Goal: Book appointment/travel/reservation

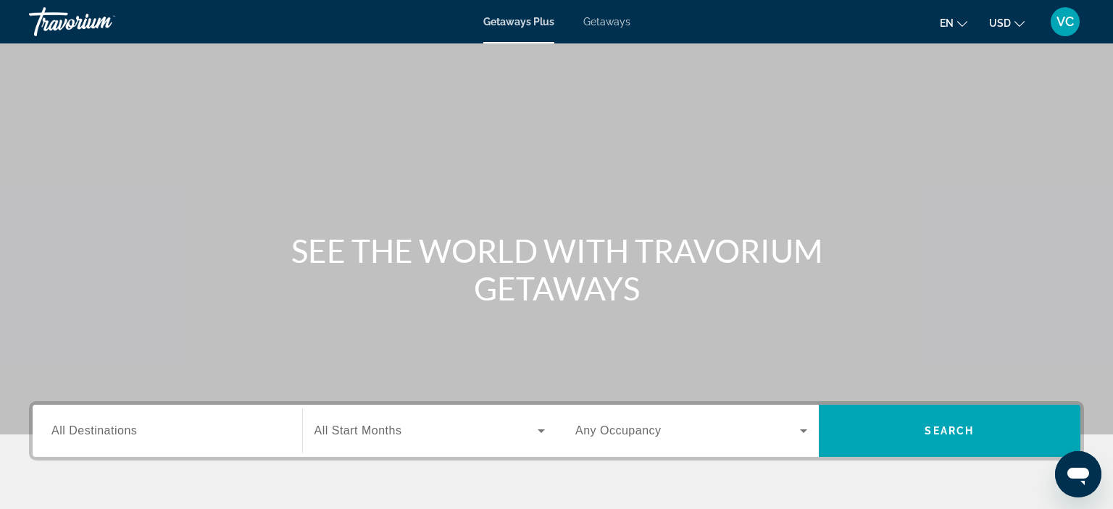
click at [151, 432] on input "Destination All Destinations" at bounding box center [167, 431] width 232 height 17
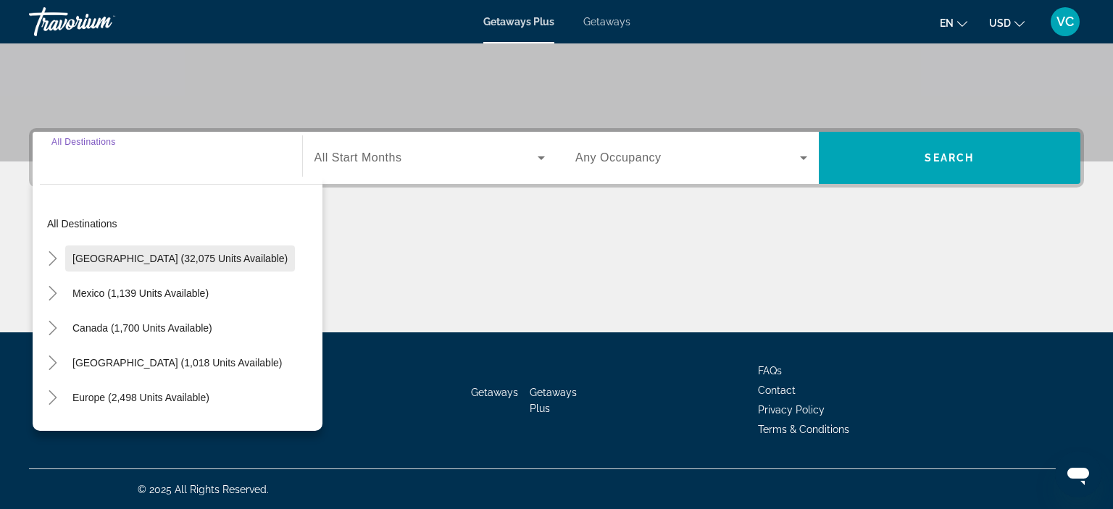
scroll to position [83, 0]
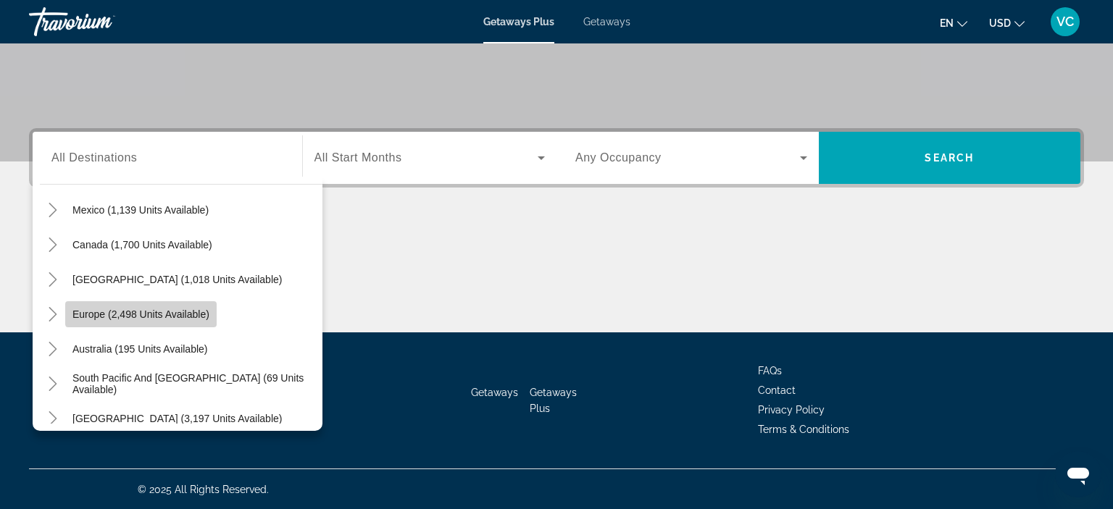
click at [190, 310] on span "Europe (2,498 units available)" at bounding box center [140, 315] width 137 height 12
type input "**********"
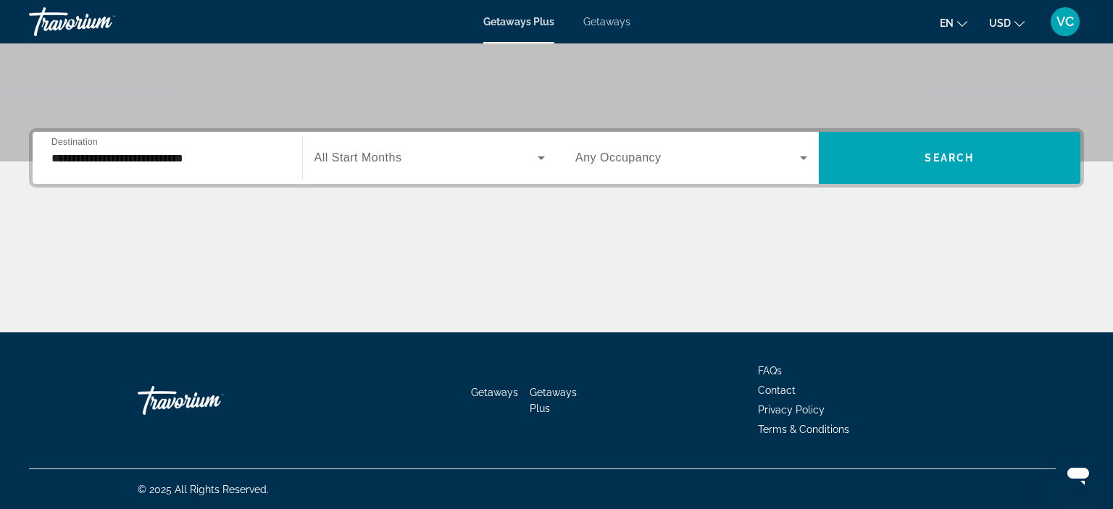
click at [622, 152] on span "Any Occupancy" at bounding box center [618, 157] width 86 height 12
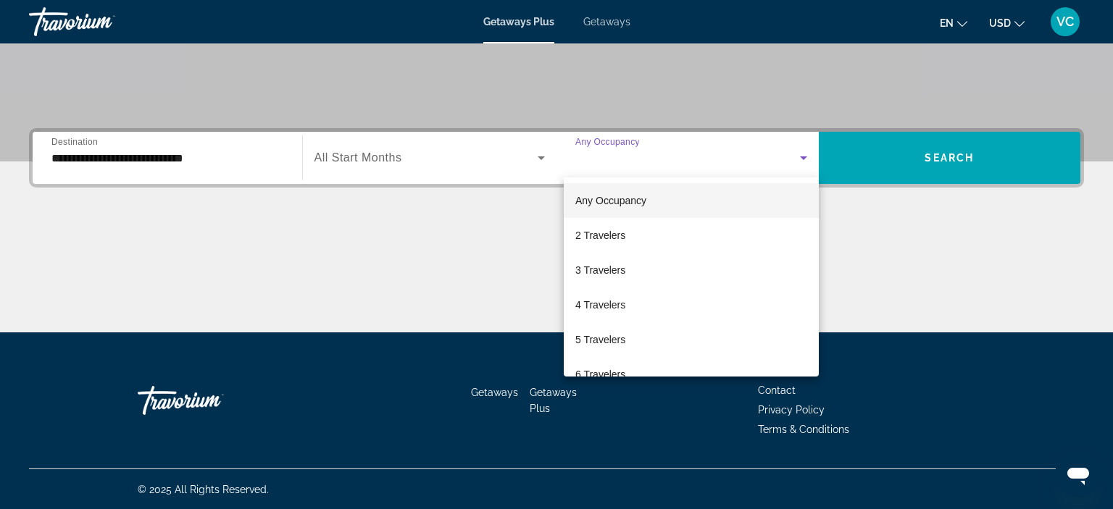
click at [639, 175] on div at bounding box center [556, 254] width 1113 height 509
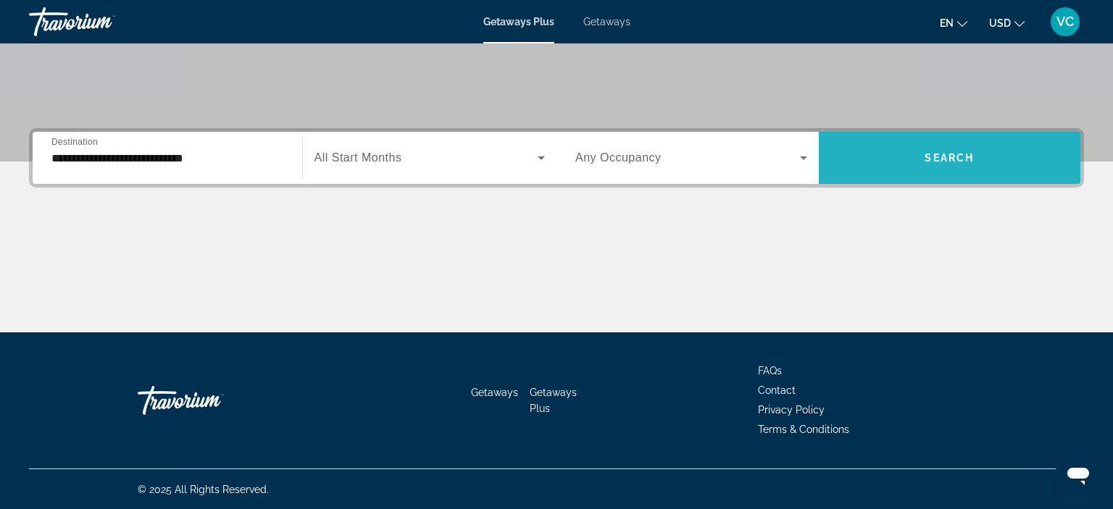
click at [936, 153] on span "Search" at bounding box center [948, 158] width 49 height 12
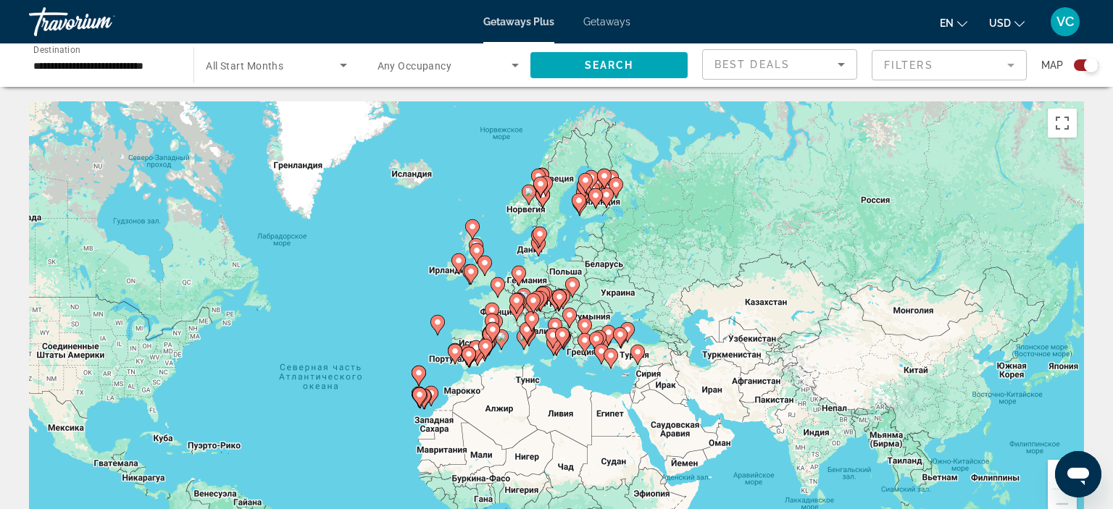
drag, startPoint x: 526, startPoint y: 214, endPoint x: 335, endPoint y: 295, distance: 206.8
click at [335, 295] on div "Чтобы активировать перетаскивание с помощью клавиатуры, нажмите Alt + Ввод. Пос…" at bounding box center [556, 318] width 1055 height 435
click at [607, 224] on div "Чтобы активировать перетаскивание с помощью клавиатуры, нажмите Alt + Ввод. Пос…" at bounding box center [556, 318] width 1055 height 435
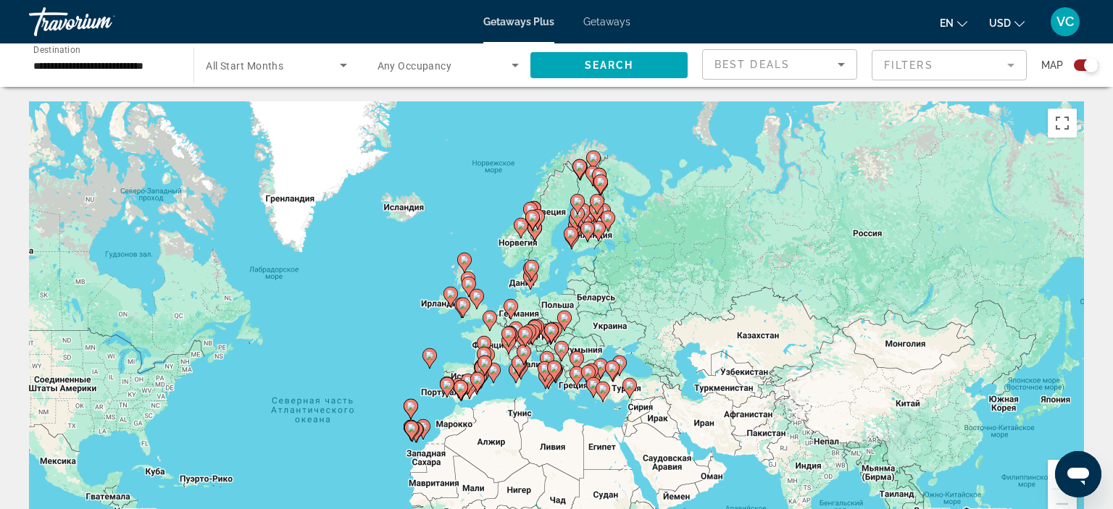
drag, startPoint x: 609, startPoint y: 242, endPoint x: 603, endPoint y: 276, distance: 34.5
click at [603, 276] on div "Чтобы активировать перетаскивание с помощью клавиатуры, нажмите Alt + Ввод. Пос…" at bounding box center [556, 318] width 1055 height 435
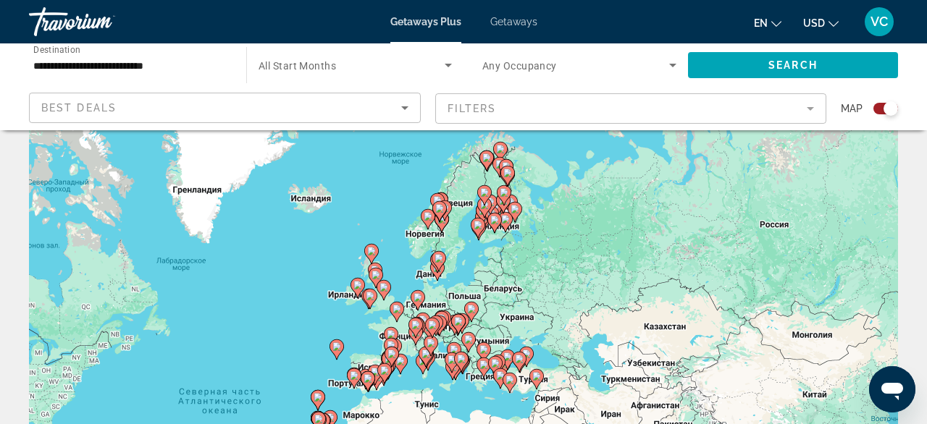
scroll to position [78, 0]
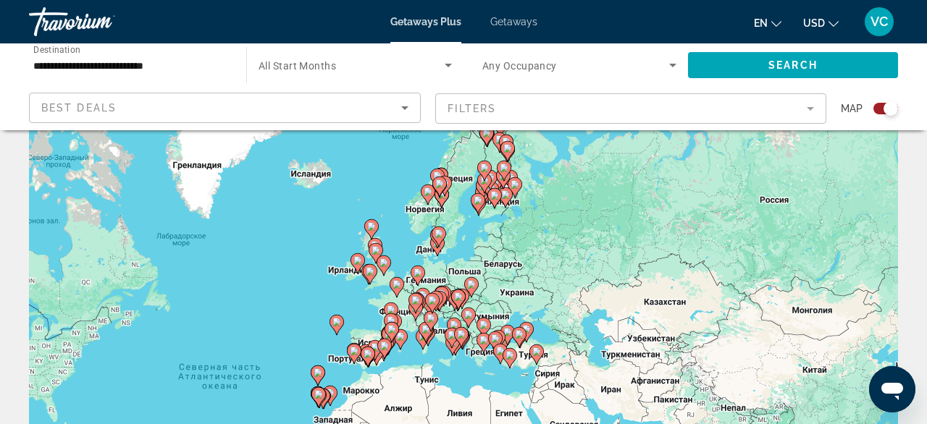
click at [314, 110] on div "Best Deals" at bounding box center [221, 107] width 360 height 17
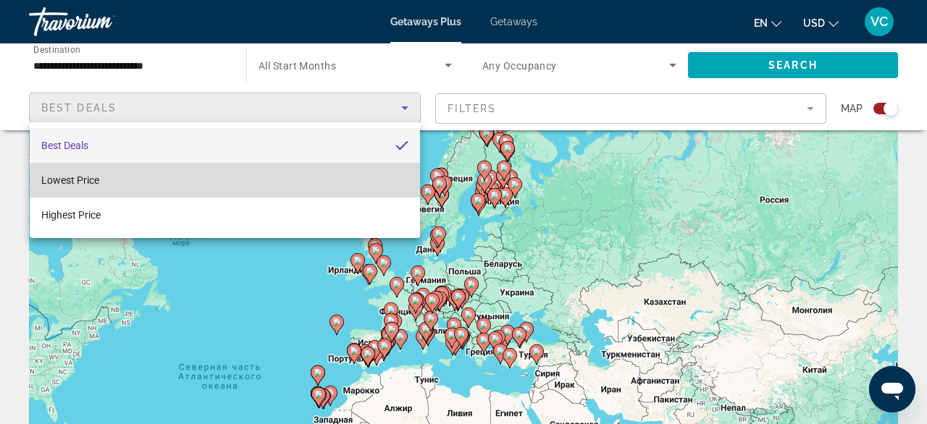
click at [246, 185] on mat-option "Lowest Price" at bounding box center [225, 180] width 390 height 35
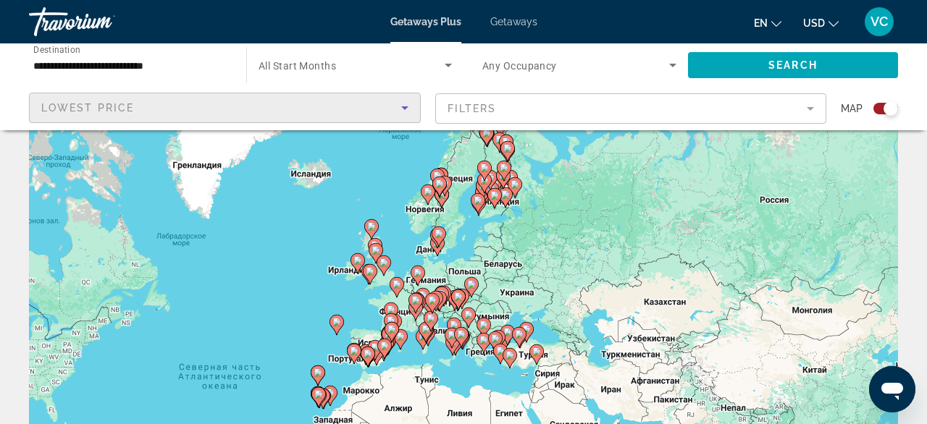
click at [579, 107] on mat-form-field "Filters" at bounding box center [631, 108] width 392 height 30
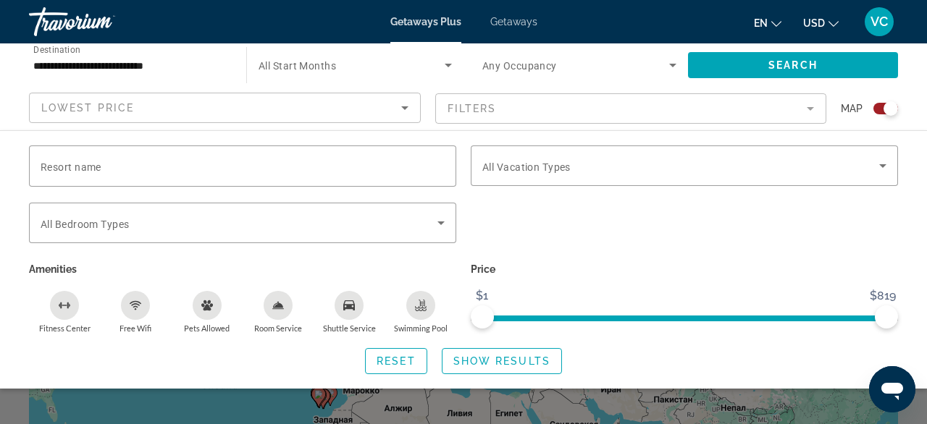
click at [535, 105] on mat-form-field "Filters" at bounding box center [631, 108] width 392 height 30
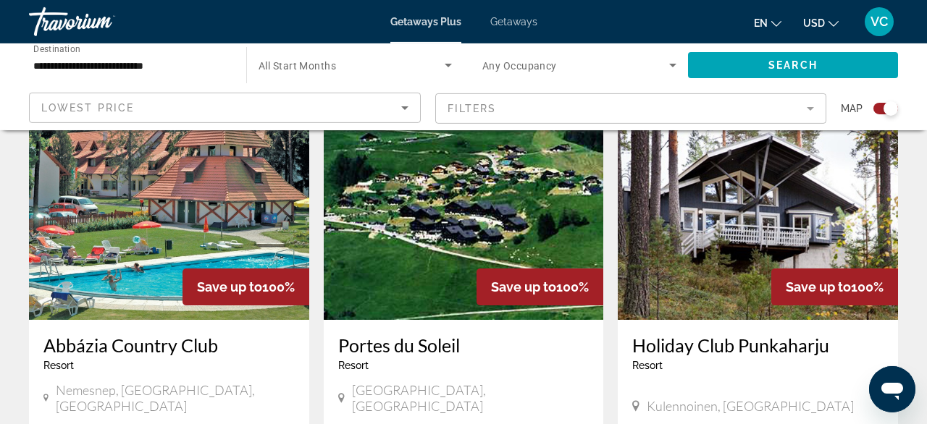
scroll to position [548, 0]
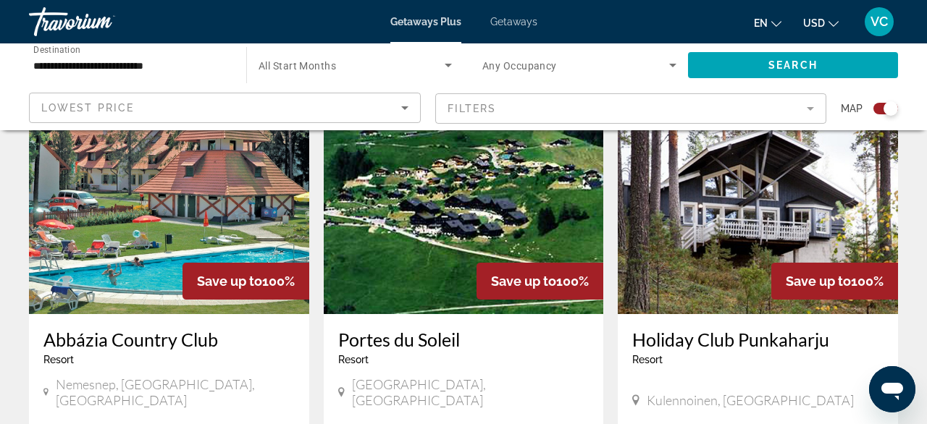
click at [237, 212] on img "Main content" at bounding box center [169, 199] width 280 height 232
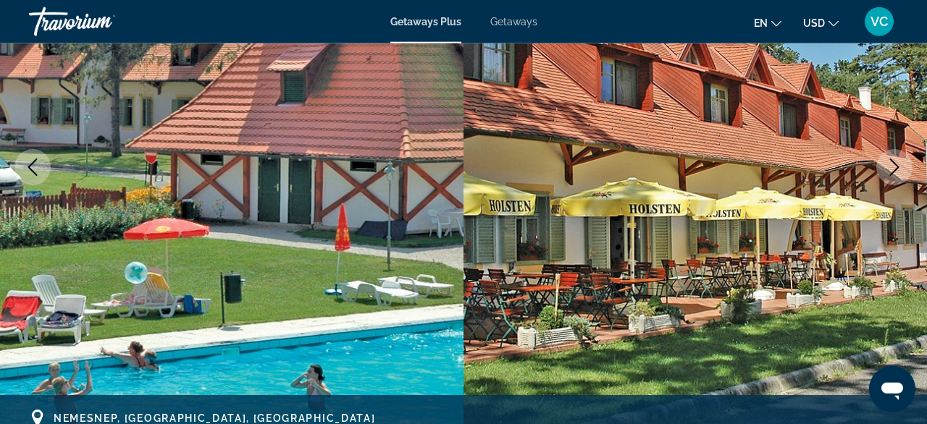
scroll to position [313, 0]
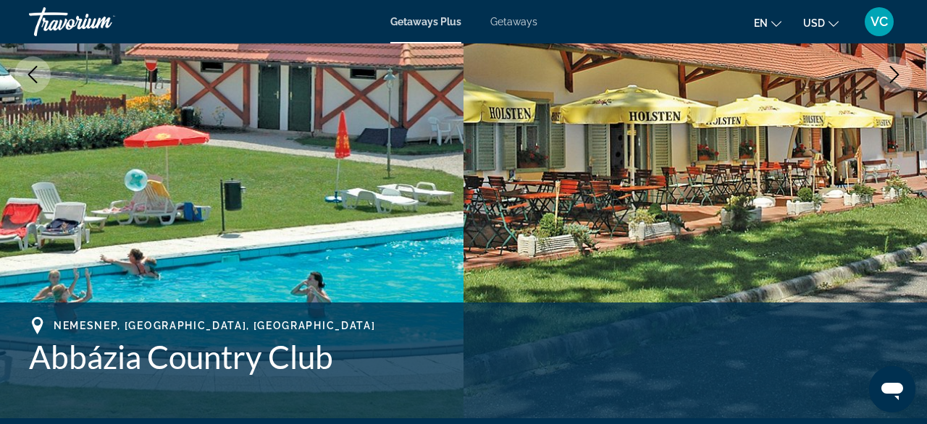
click at [211, 190] on img "Main content" at bounding box center [232, 75] width 464 height 688
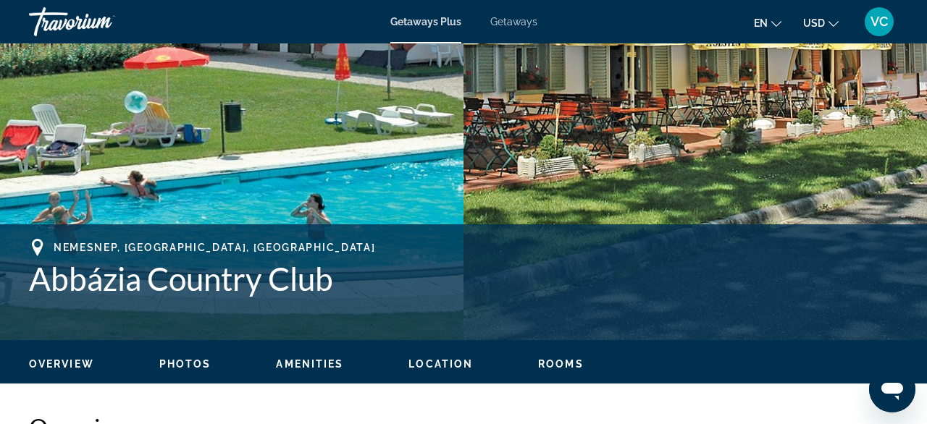
scroll to position [782, 0]
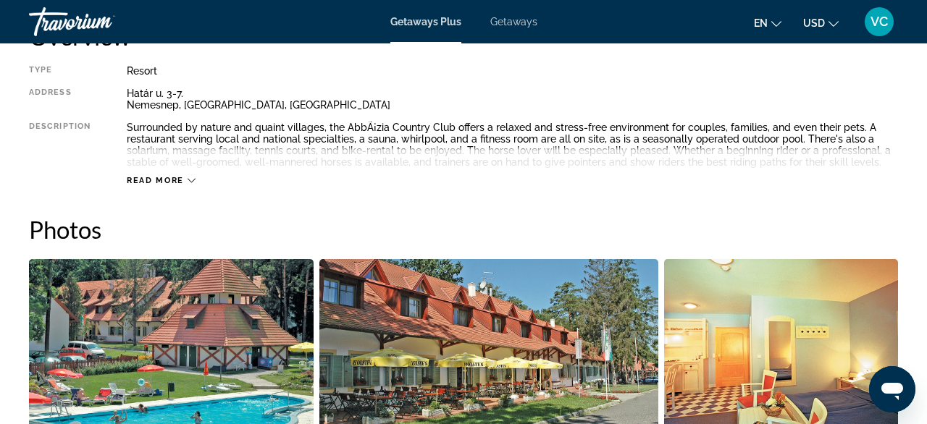
click at [158, 179] on span "Read more" at bounding box center [155, 180] width 57 height 9
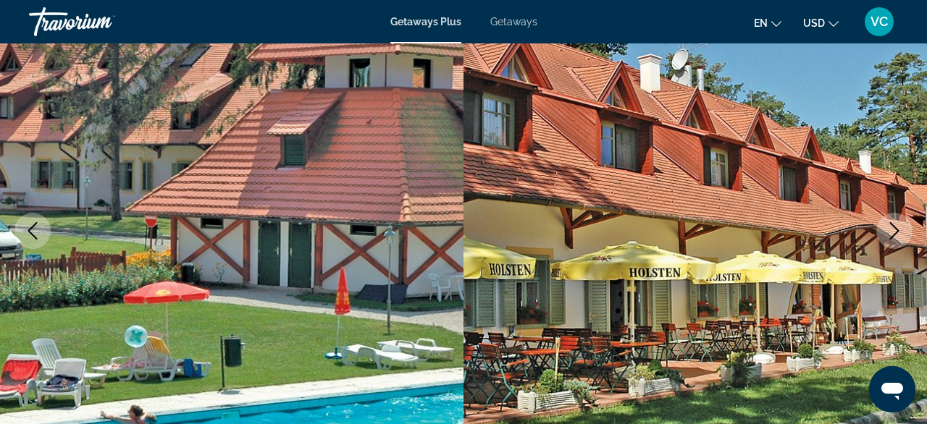
scroll to position [0, 0]
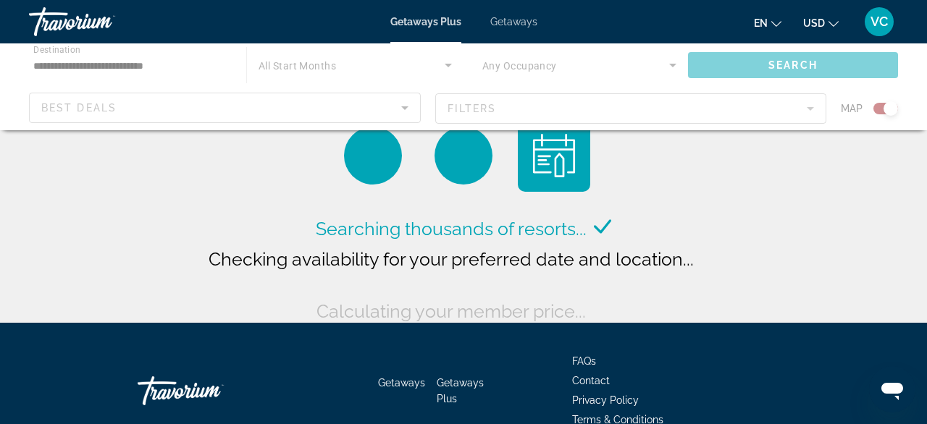
click at [227, 106] on div "Main content" at bounding box center [463, 86] width 927 height 87
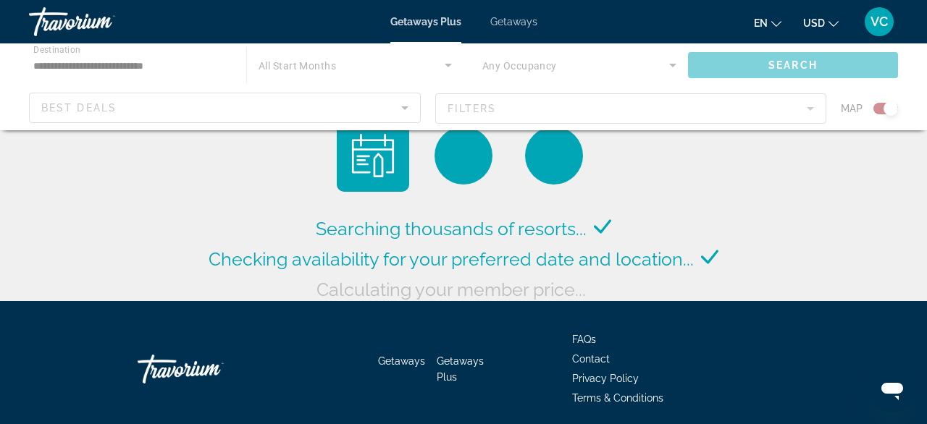
click at [407, 109] on div "Main content" at bounding box center [463, 86] width 927 height 87
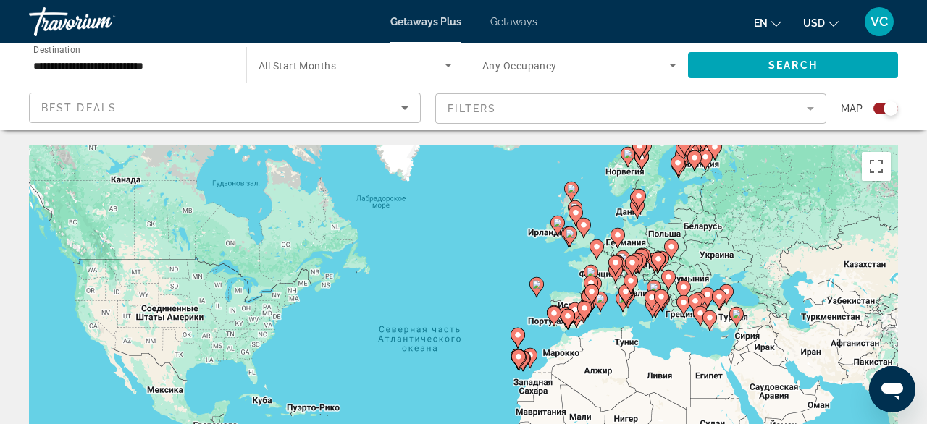
click at [658, 259] on image "Main content" at bounding box center [658, 259] width 9 height 9
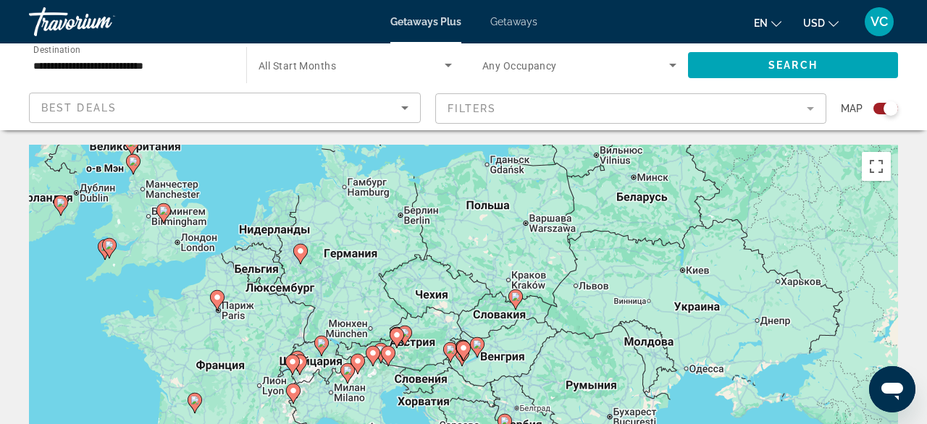
click at [438, 296] on div "Чтобы активировать перетаскивание с помощью клавиатуры, нажмите Alt + Ввод. Пос…" at bounding box center [463, 362] width 869 height 435
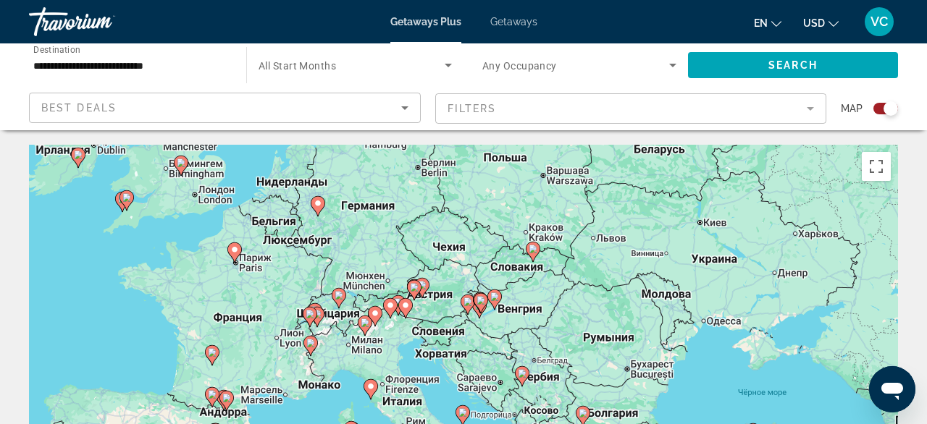
drag, startPoint x: 583, startPoint y: 290, endPoint x: 604, endPoint y: 227, distance: 66.4
click at [604, 227] on div "Чтобы активировать перетаскивание с помощью клавиатуры, нажмите Alt + Ввод. Пос…" at bounding box center [463, 362] width 869 height 435
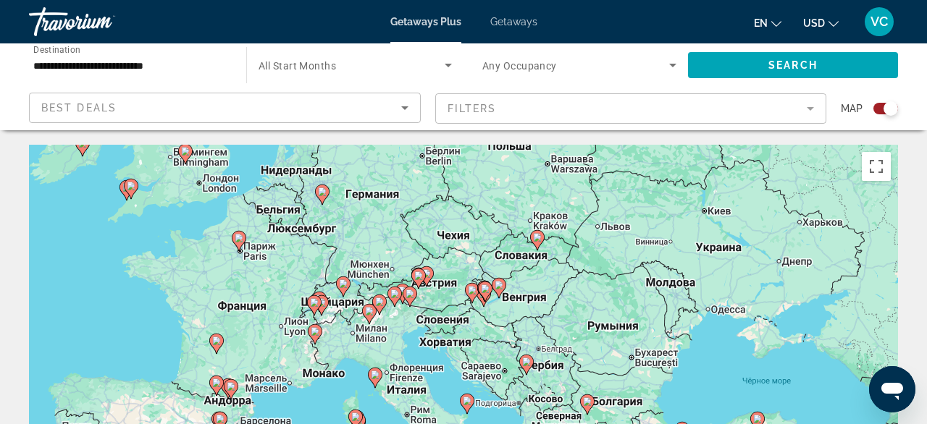
click at [494, 290] on gmp-advanced-marker "Main content" at bounding box center [499, 288] width 14 height 22
type input "**********"
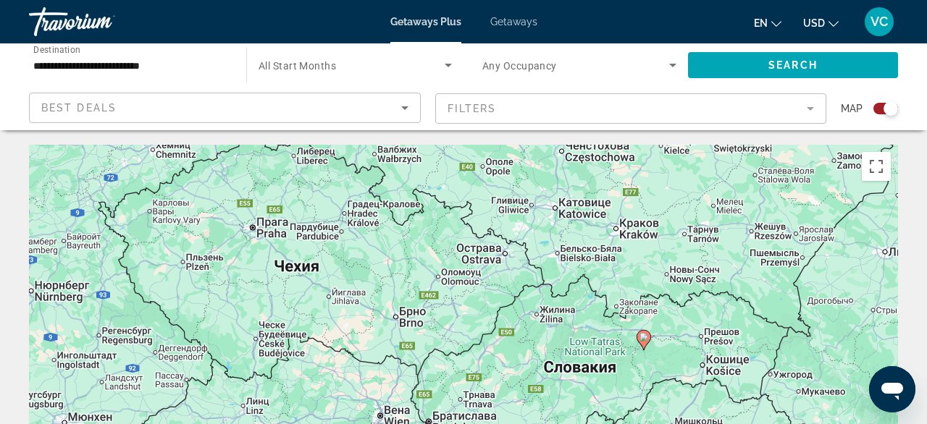
drag, startPoint x: 415, startPoint y: 233, endPoint x: 442, endPoint y: 418, distance: 187.4
click at [442, 419] on div "Чтобы активировать перетаскивание с помощью клавиатуры, нажмите Alt + Ввод. Пос…" at bounding box center [463, 362] width 869 height 435
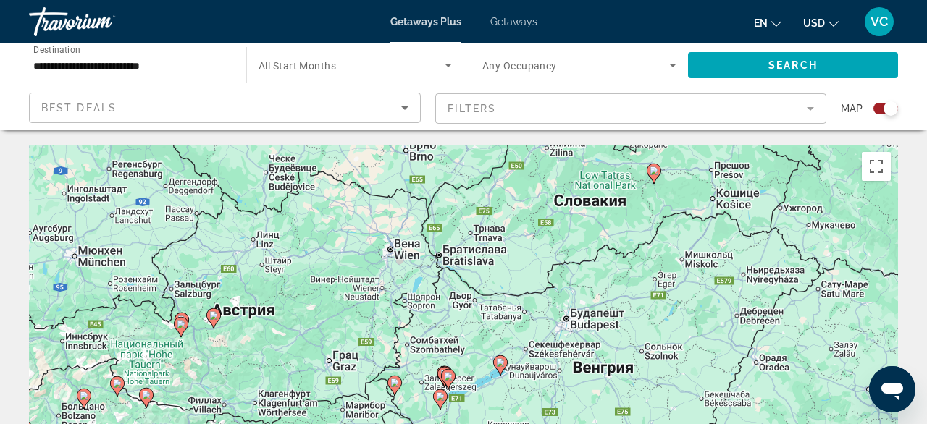
drag, startPoint x: 605, startPoint y: 367, endPoint x: 613, endPoint y: 175, distance: 192.1
click at [613, 175] on div "Чтобы активировать перетаскивание с помощью клавиатуры, нажмите Alt + Ввод. Пос…" at bounding box center [463, 362] width 869 height 435
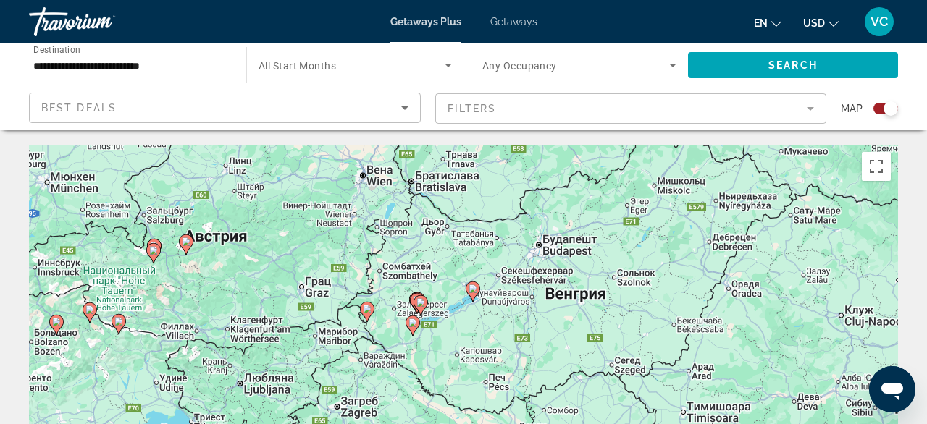
drag, startPoint x: 536, startPoint y: 377, endPoint x: 516, endPoint y: 322, distance: 58.7
click at [516, 323] on div "Чтобы активировать перетаскивание с помощью клавиатуры, нажмите Alt + Ввод. Пос…" at bounding box center [463, 362] width 869 height 435
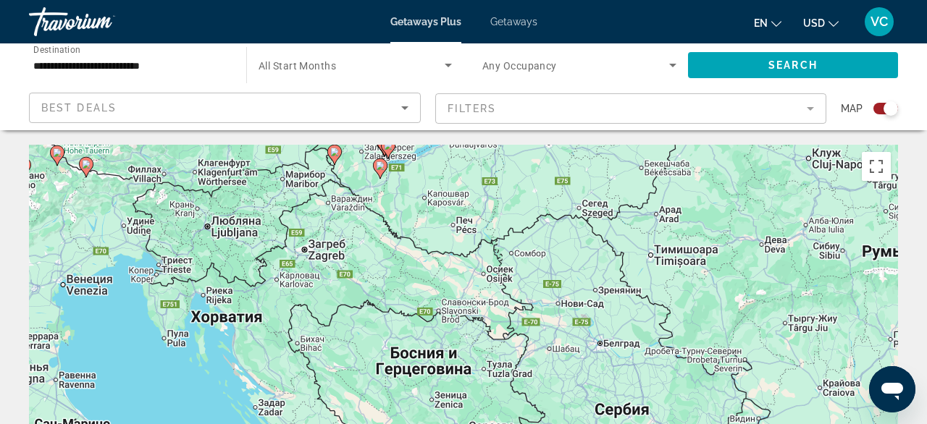
drag, startPoint x: 529, startPoint y: 309, endPoint x: 495, endPoint y: 142, distance: 170.2
click at [495, 145] on div "Чтобы активировать перетаскивание с помощью клавиатуры, нажмите Alt + Ввод. Пос…" at bounding box center [463, 362] width 869 height 435
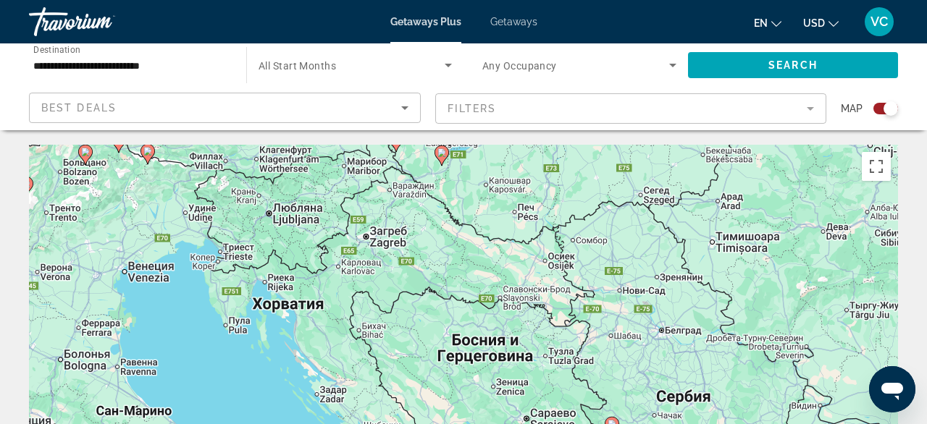
drag, startPoint x: 515, startPoint y: 314, endPoint x: 583, endPoint y: 308, distance: 68.3
click at [583, 308] on div "Чтобы активировать перетаскивание с помощью клавиатуры, нажмите Alt + Ввод. Пос…" at bounding box center [463, 362] width 869 height 435
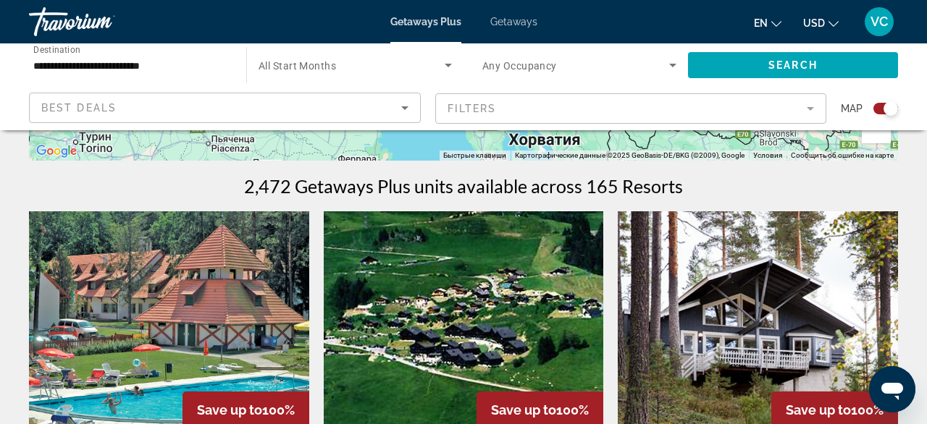
drag, startPoint x: 279, startPoint y: 312, endPoint x: 527, endPoint y: 447, distance: 282.6
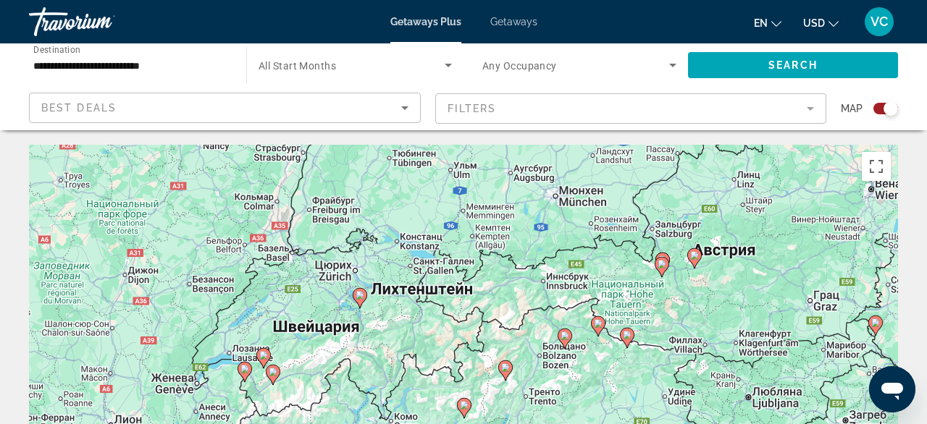
drag, startPoint x: 372, startPoint y: 264, endPoint x: 600, endPoint y: 188, distance: 241.2
click at [600, 188] on div "Чтобы активировать перетаскивание с помощью клавиатуры, нажмите Alt + Ввод. Пос…" at bounding box center [463, 362] width 869 height 435
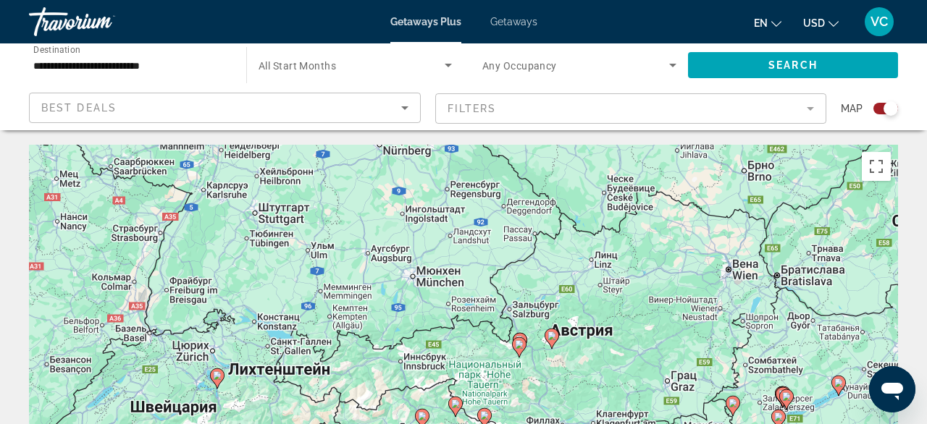
drag, startPoint x: 452, startPoint y: 198, endPoint x: 230, endPoint y: 357, distance: 273.2
click at [221, 360] on div "Чтобы активировать перетаскивание с помощью клавиатуры, нажмите Alt + Ввод. Пос…" at bounding box center [463, 362] width 869 height 435
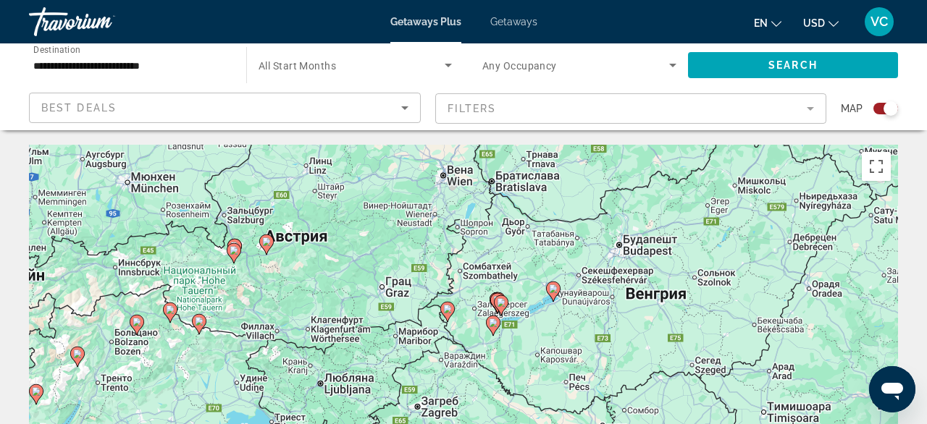
drag, startPoint x: 734, startPoint y: 262, endPoint x: 457, endPoint y: 167, distance: 293.4
click at [457, 167] on div "Чтобы активировать перетаскивание с помощью клавиатуры, нажмите Alt + Ввод. Пос…" at bounding box center [463, 362] width 869 height 435
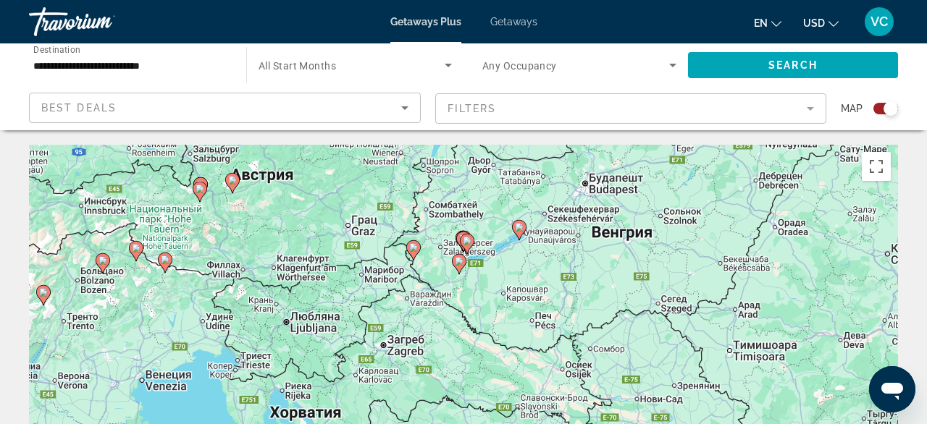
drag, startPoint x: 422, startPoint y: 281, endPoint x: 415, endPoint y: 267, distance: 16.2
click at [415, 267] on div "Чтобы активировать перетаскивание с помощью клавиатуры, нажмите Alt + Ввод. Пос…" at bounding box center [463, 362] width 869 height 435
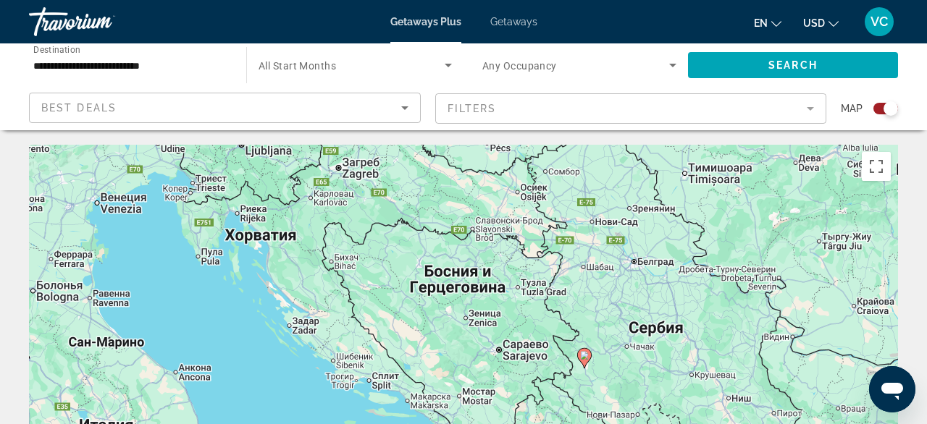
drag, startPoint x: 588, startPoint y: 261, endPoint x: 540, endPoint y: 99, distance: 169.4
click at [543, 145] on div "Чтобы активировать перетаскивание с помощью клавиатуры, нажмите Alt + Ввод. Пос…" at bounding box center [463, 362] width 869 height 435
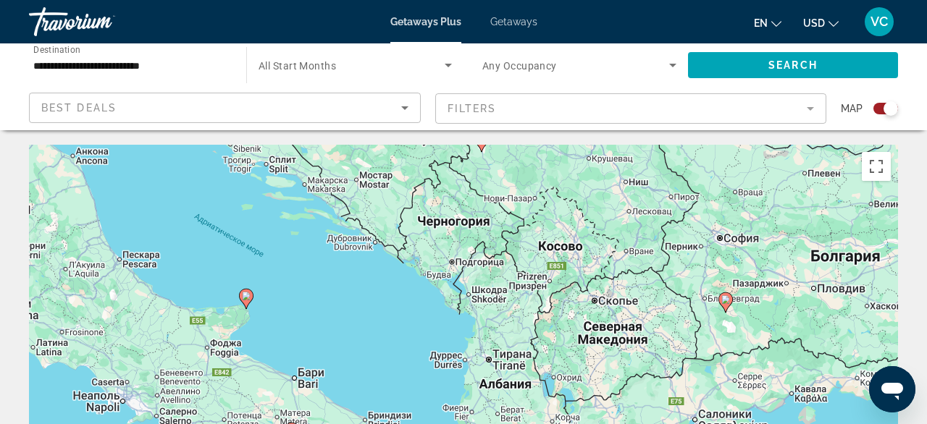
drag, startPoint x: 573, startPoint y: 288, endPoint x: 470, endPoint y: 160, distance: 164.4
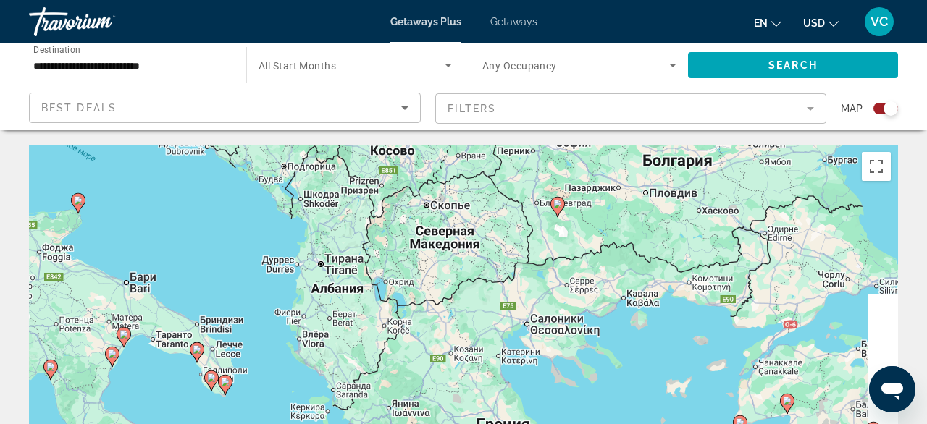
drag, startPoint x: 580, startPoint y: 329, endPoint x: 416, endPoint y: 225, distance: 194.3
click at [416, 225] on div "Чтобы активировать перетаскивание с помощью клавиатуры, нажмите Alt + Ввод. Пос…" at bounding box center [463, 362] width 869 height 435
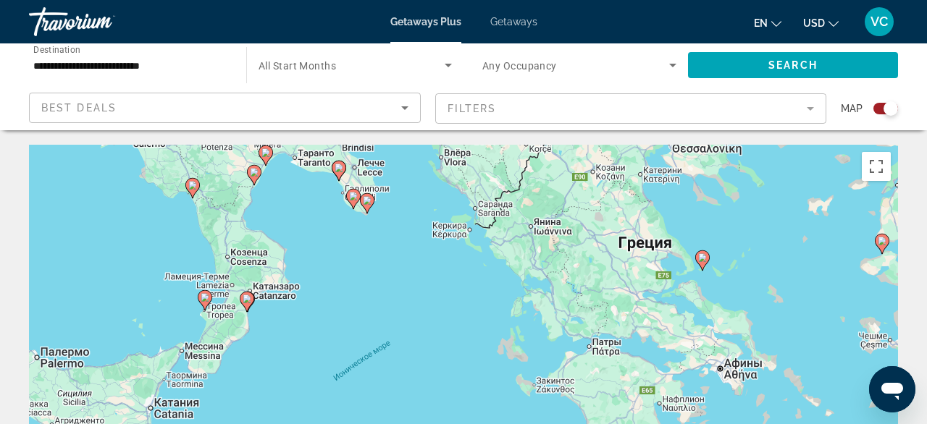
drag, startPoint x: 378, startPoint y: 328, endPoint x: 527, endPoint y: 142, distance: 238.1
click at [527, 145] on div "Чтобы активировать перетаскивание с помощью клавиатуры, нажмите Alt + Ввод. Пос…" at bounding box center [463, 362] width 869 height 435
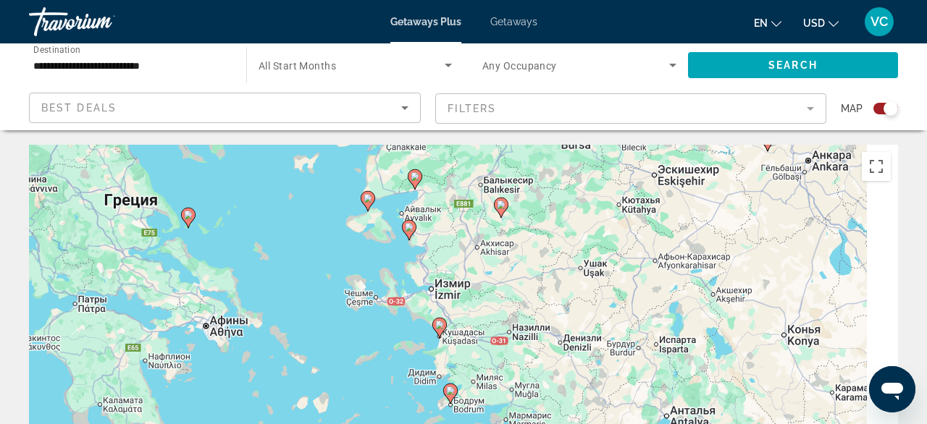
drag, startPoint x: 623, startPoint y: 273, endPoint x: 124, endPoint y: 263, distance: 499.2
click at [114, 243] on div "Чтобы активировать перетаскивание с помощью клавиатуры, нажмите Alt + Ввод. Пос…" at bounding box center [463, 362] width 869 height 435
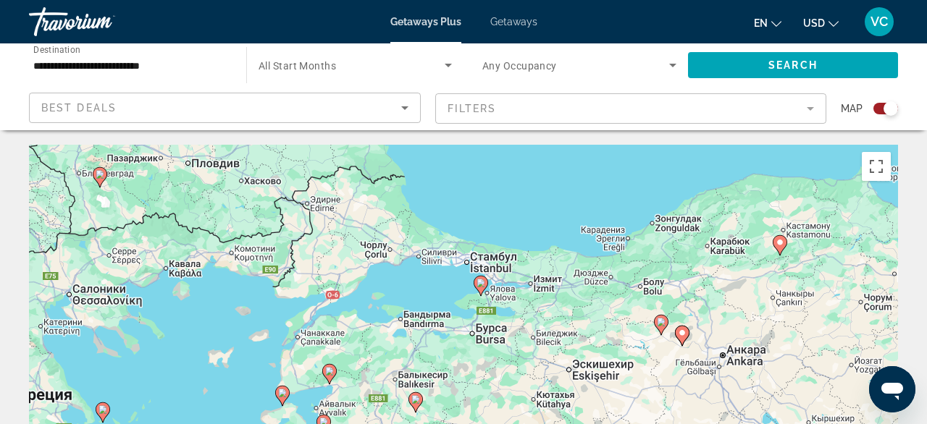
drag, startPoint x: 473, startPoint y: 272, endPoint x: 428, endPoint y: 424, distance: 158.6
click at [428, 424] on div "Чтобы активировать перетаскивание с помощью клавиатуры, нажмите Alt + Ввод. Пос…" at bounding box center [463, 362] width 869 height 435
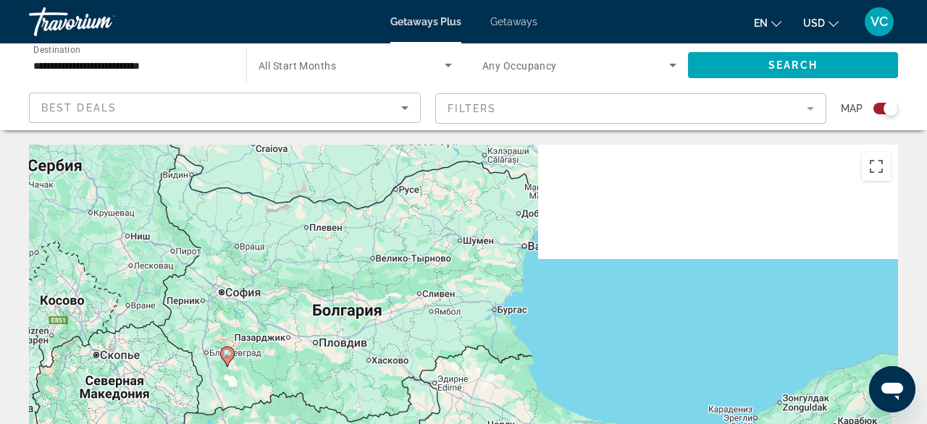
drag, startPoint x: 365, startPoint y: 199, endPoint x: 550, endPoint y: 417, distance: 286.2
click at [550, 417] on div "Чтобы активировать перетаскивание с помощью клавиатуры, нажмите Alt + Ввод. Пос…" at bounding box center [463, 362] width 869 height 435
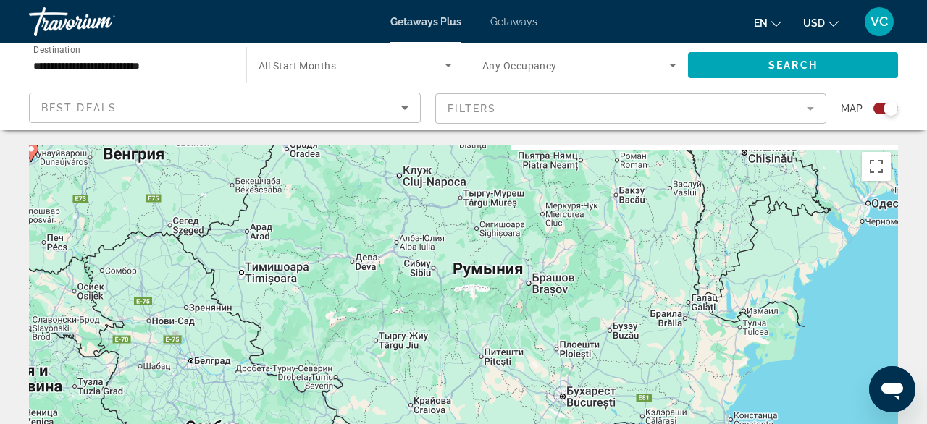
drag, startPoint x: 506, startPoint y: 232, endPoint x: 602, endPoint y: 415, distance: 207.0
click at [602, 415] on div "Чтобы активировать перетаскивание с помощью клавиатуры, нажмите Alt + Ввод. Пос…" at bounding box center [463, 362] width 869 height 435
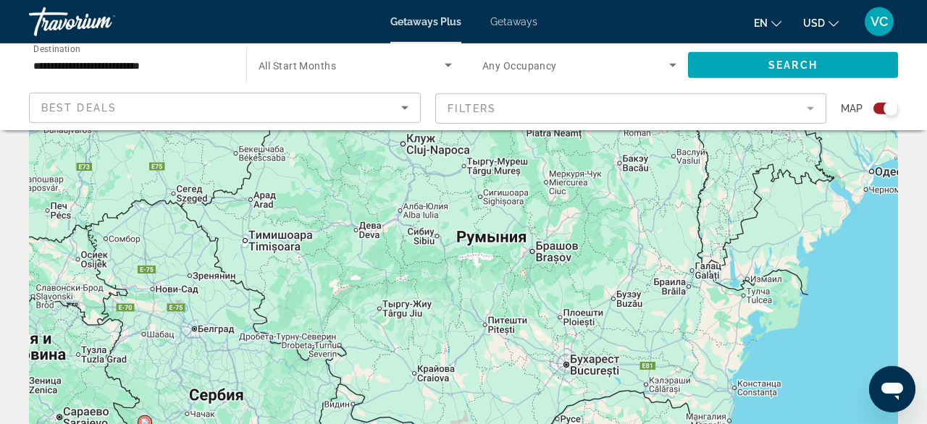
scroll to position [78, 0]
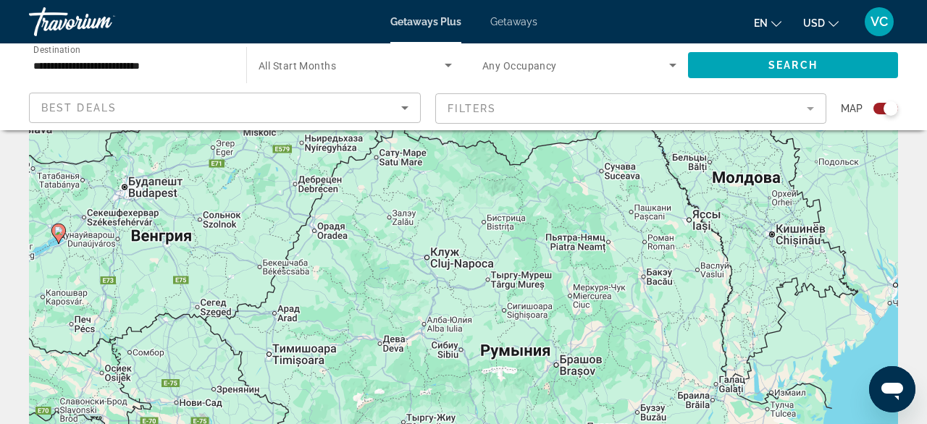
drag, startPoint x: 498, startPoint y: 311, endPoint x: 519, endPoint y: 423, distance: 114.1
click at [519, 422] on div "Чтобы активировать перетаскивание с помощью клавиатуры, нажмите Alt + Ввод. Пос…" at bounding box center [463, 284] width 869 height 435
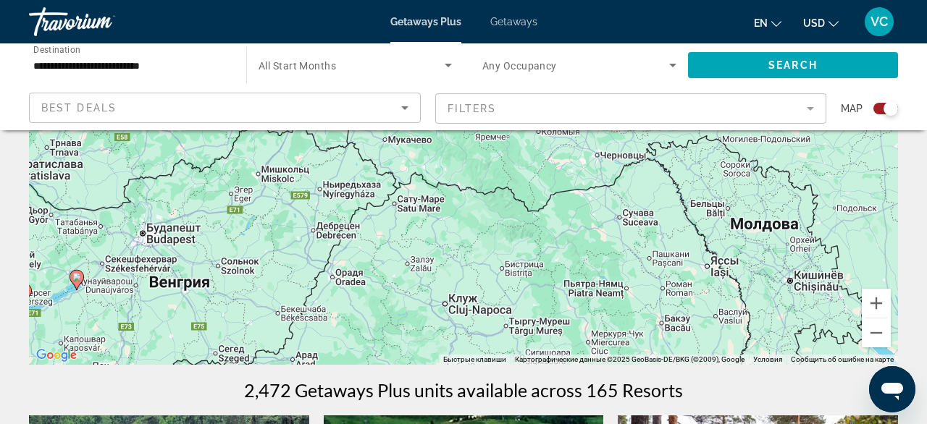
drag, startPoint x: 557, startPoint y: 366, endPoint x: 583, endPoint y: 453, distance: 90.7
click at [583, 365] on div "Чтобы активировать перетаскивание с помощью клавиатуры, нажмите Alt + Ввод. Пос…" at bounding box center [463, 147] width 869 height 435
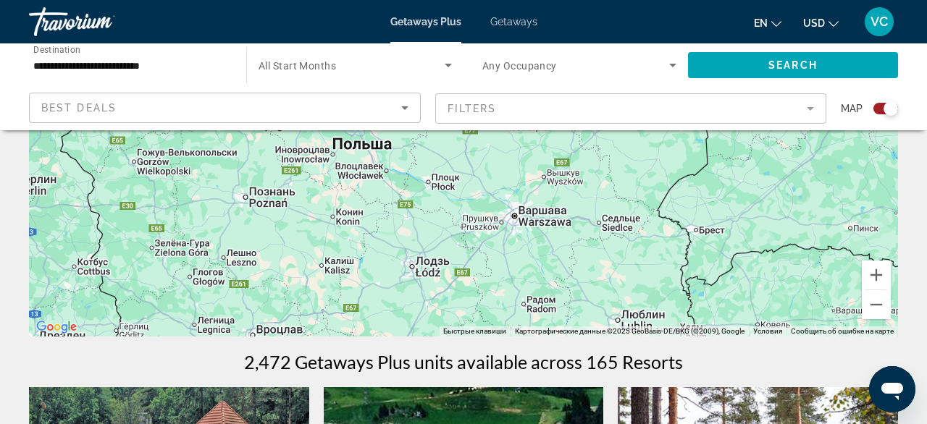
drag, startPoint x: 410, startPoint y: 238, endPoint x: 607, endPoint y: 256, distance: 197.8
click at [607, 256] on div "Чтобы активировать перетаскивание с помощью клавиатуры, нажмите Alt + Ввод. Пос…" at bounding box center [463, 119] width 869 height 435
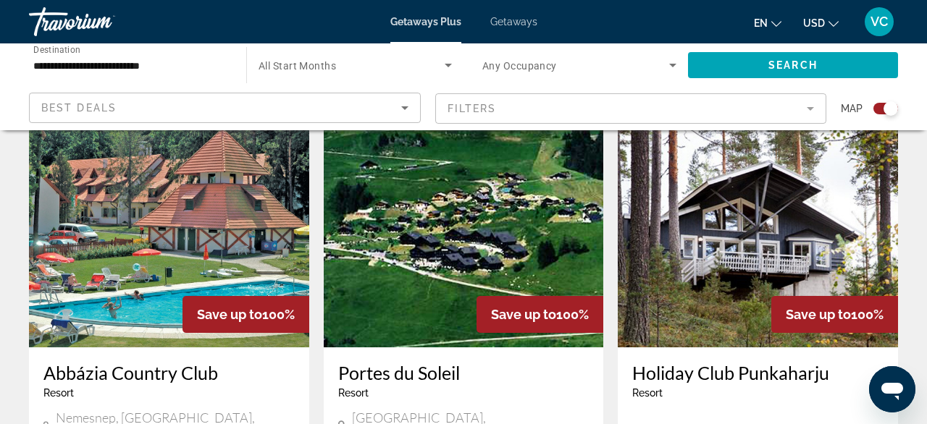
drag, startPoint x: 528, startPoint y: 269, endPoint x: 603, endPoint y: 445, distance: 192.1
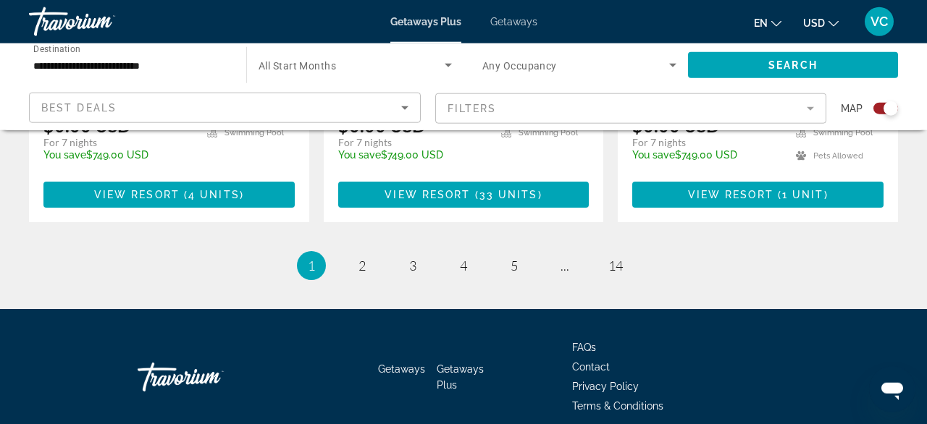
scroll to position [2453, 0]
